Goal: Communication & Community: Ask a question

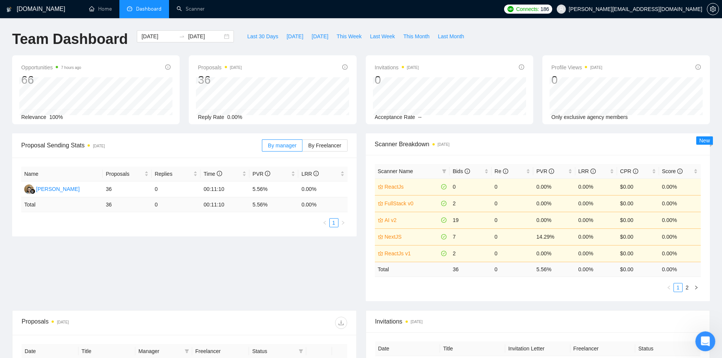
drag, startPoint x: 695, startPoint y: 331, endPoint x: 705, endPoint y: 343, distance: 15.6
click at [706, 345] on div "Open Intercom Messenger" at bounding box center [703, 340] width 25 height 25
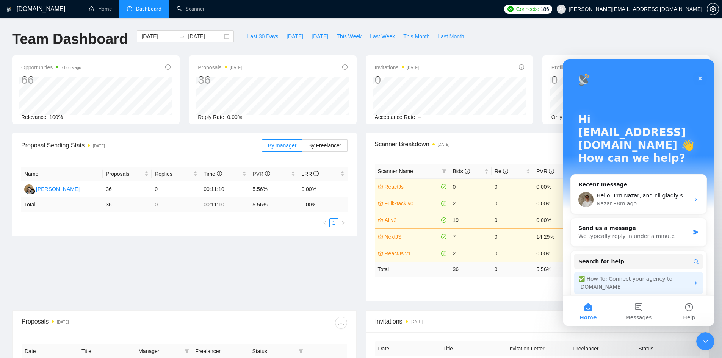
scroll to position [43, 0]
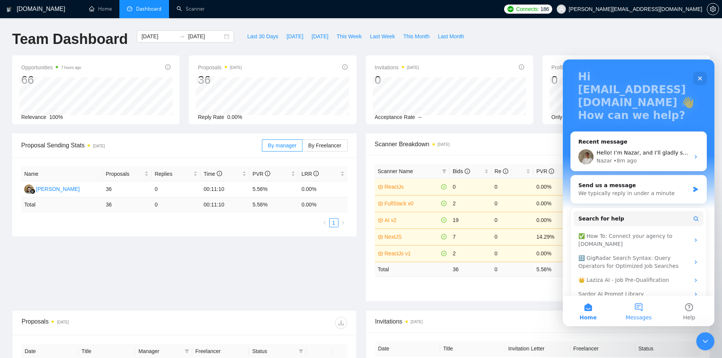
click at [643, 308] on button "Messages" at bounding box center [638, 311] width 50 height 30
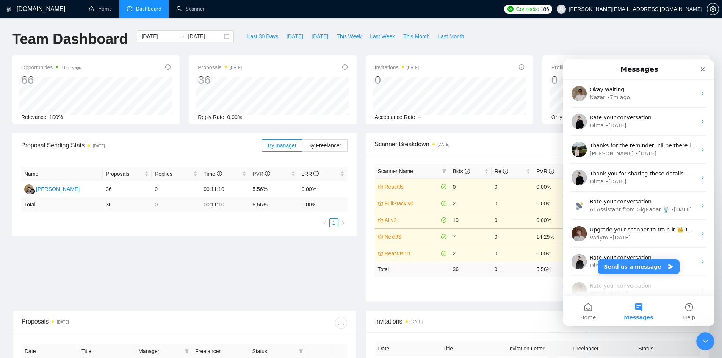
scroll to position [95, 0]
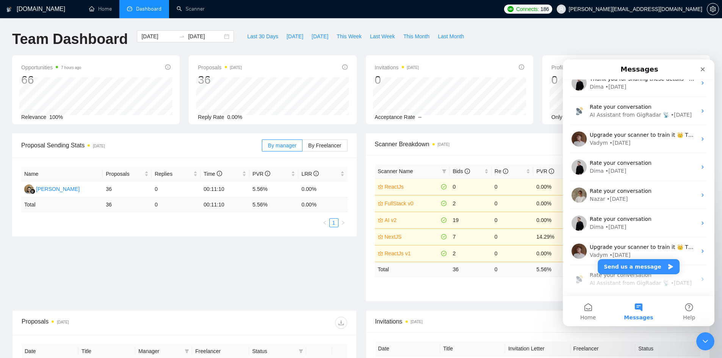
click at [600, 286] on div "AI Assistant from GigRadar 📡" at bounding box center [629, 283] width 80 height 8
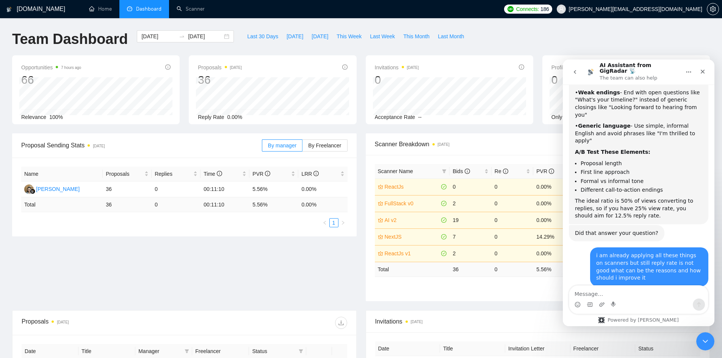
scroll to position [6457, 0]
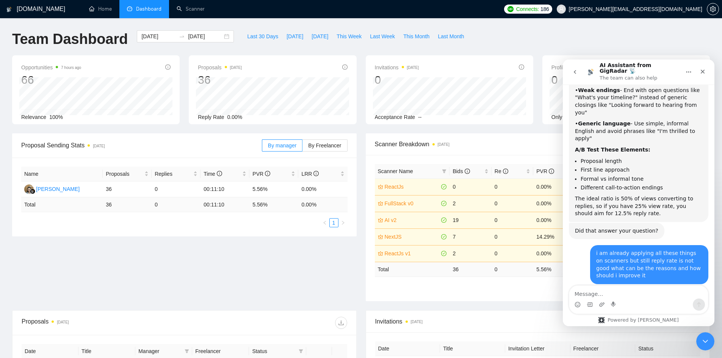
click at [578, 70] on button "go back" at bounding box center [574, 72] width 14 height 14
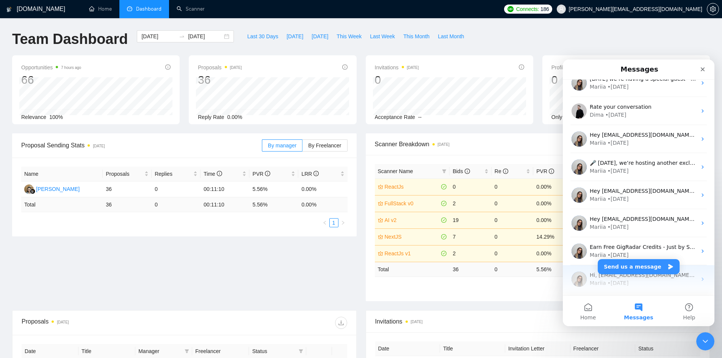
scroll to position [403, 0]
click at [637, 263] on button "Send us a message" at bounding box center [638, 266] width 82 height 15
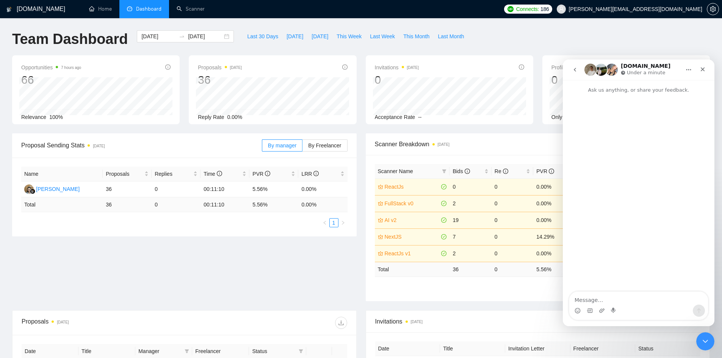
scroll to position [372, 0]
click at [574, 73] on button "go back" at bounding box center [574, 70] width 14 height 14
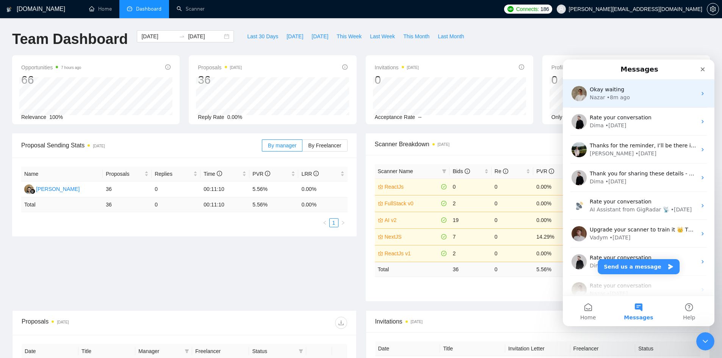
click at [595, 92] on span "Okay waiting" at bounding box center [606, 89] width 34 height 6
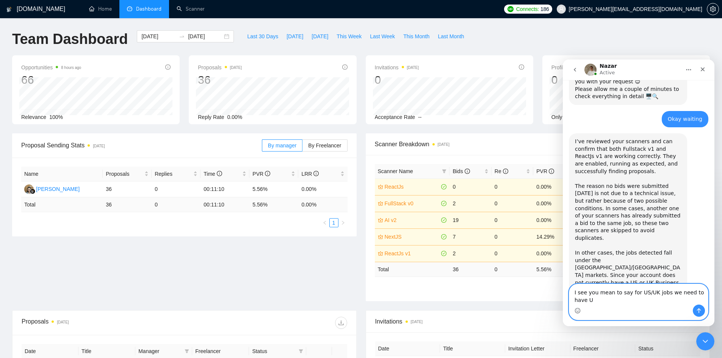
scroll to position [312, 0]
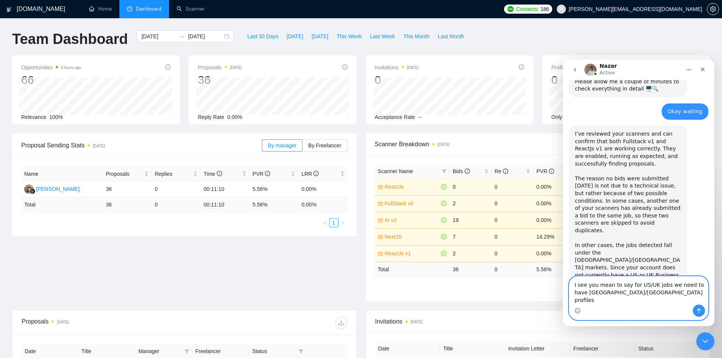
type textarea "I see you mean to say for US/UK jobs we need to have [GEOGRAPHIC_DATA]/[GEOGRAP…"
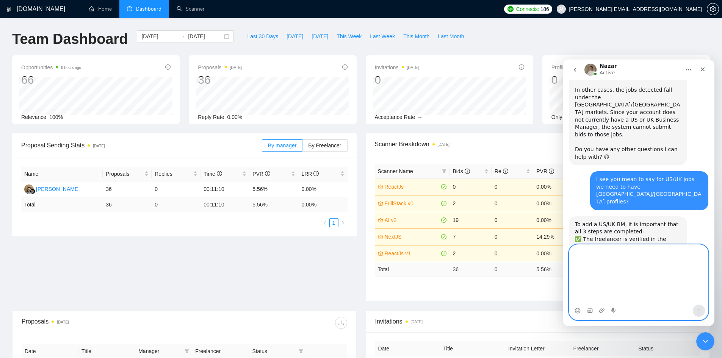
scroll to position [474, 0]
